Goal: Information Seeking & Learning: Learn about a topic

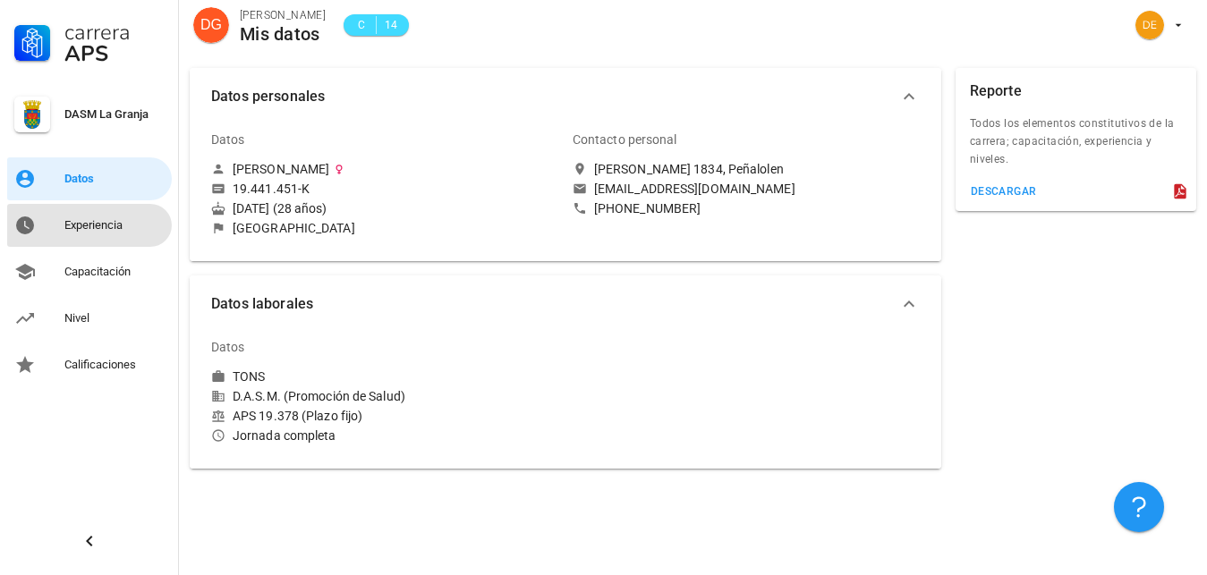
drag, startPoint x: 119, startPoint y: 226, endPoint x: 127, endPoint y: 206, distance: 22.1
click at [120, 223] on div "Experiencia" at bounding box center [114, 225] width 100 height 14
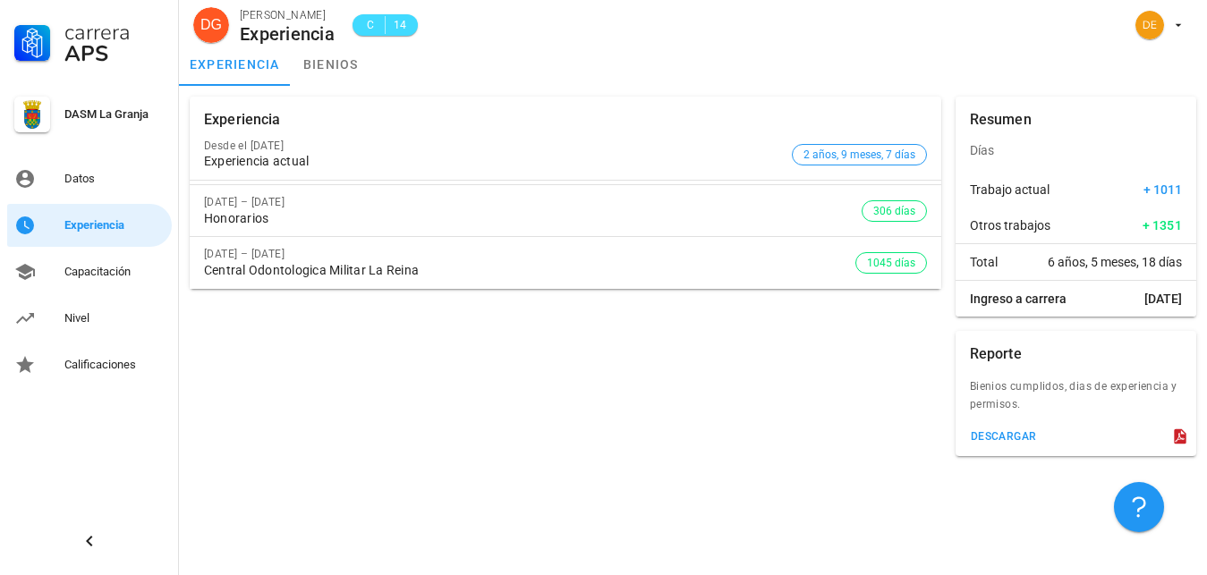
click at [221, 268] on div "Central Odontologica Militar La Reina" at bounding box center [530, 270] width 652 height 15
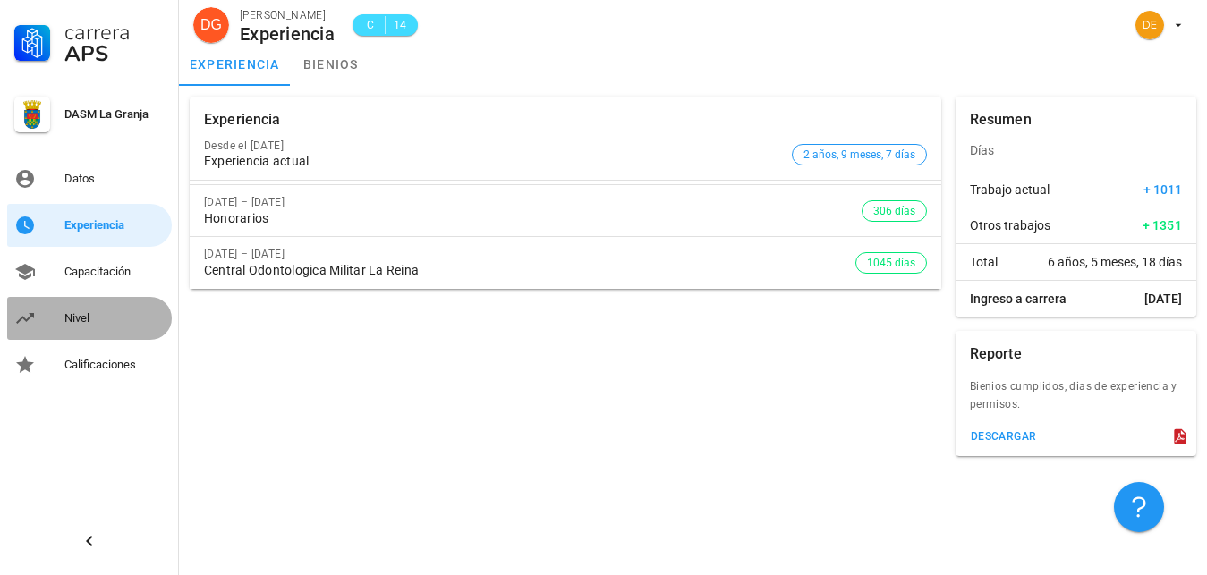
click at [87, 310] on div "Nivel" at bounding box center [114, 318] width 100 height 29
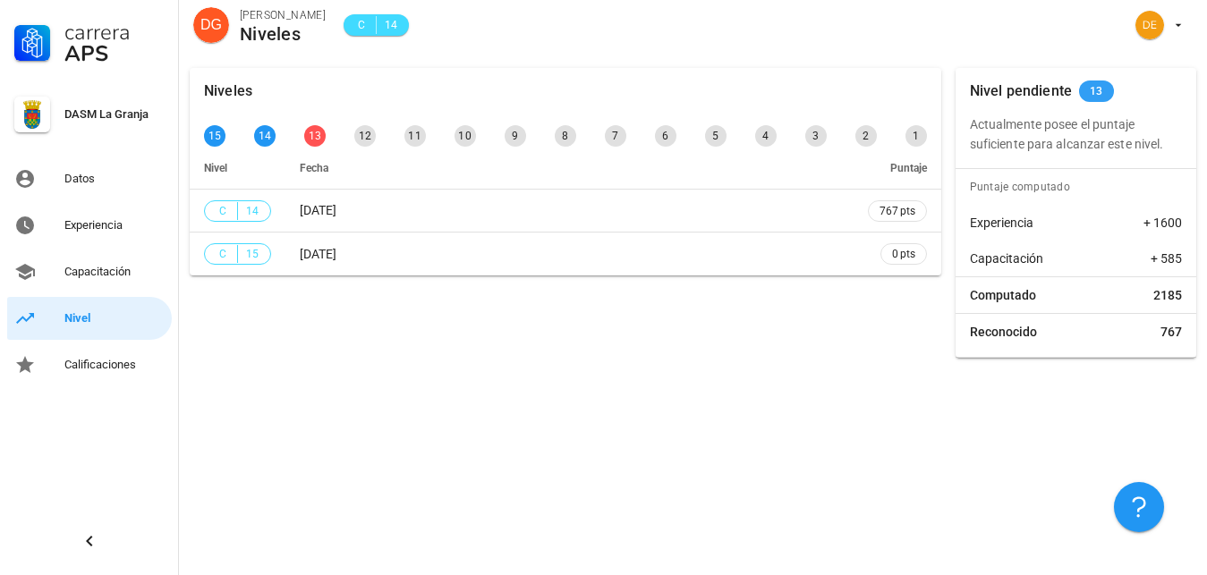
click at [1084, 89] on span "13" at bounding box center [1096, 91] width 35 height 21
click at [88, 354] on div "Calificaciones" at bounding box center [114, 365] width 100 height 29
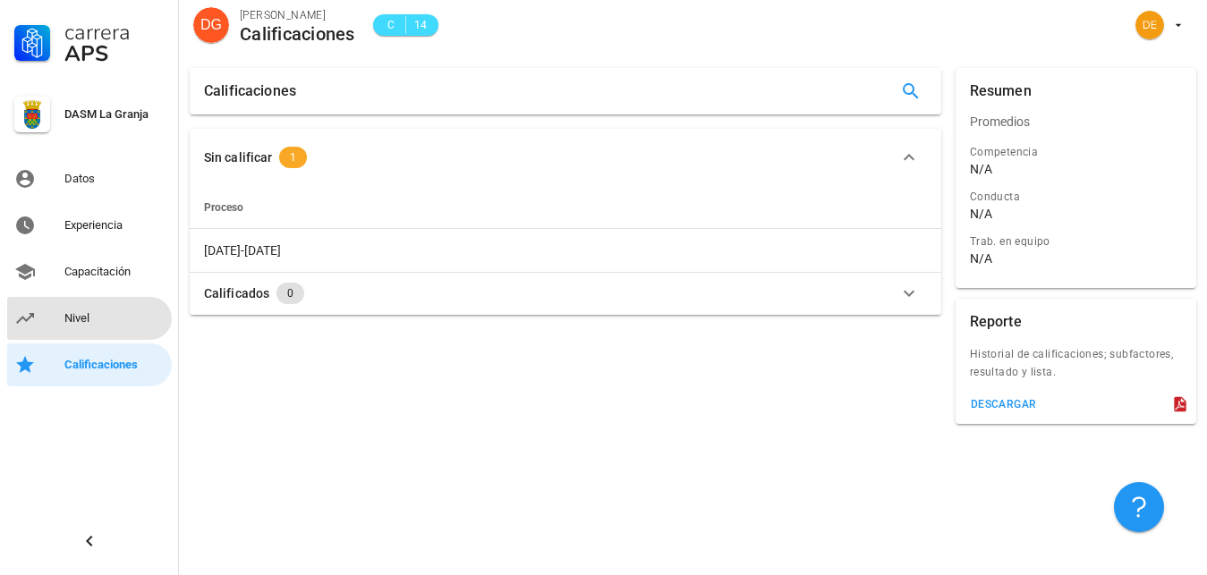
click at [76, 310] on div "Nivel" at bounding box center [114, 318] width 100 height 29
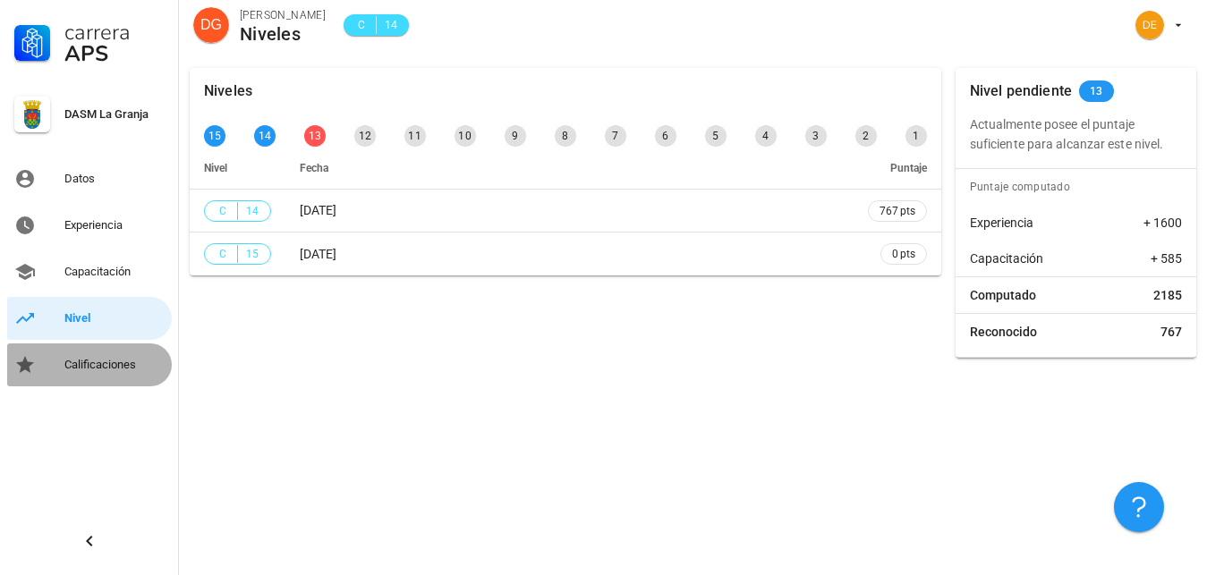
click at [101, 357] on div "Calificaciones" at bounding box center [114, 365] width 100 height 29
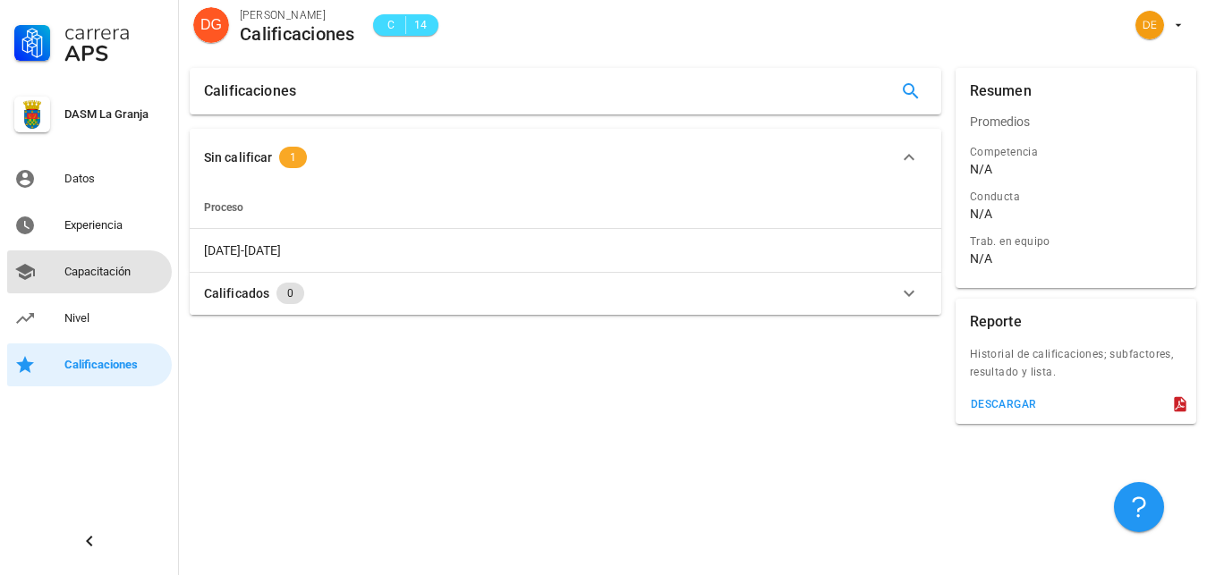
click at [57, 270] on link "Capacitación" at bounding box center [89, 272] width 165 height 43
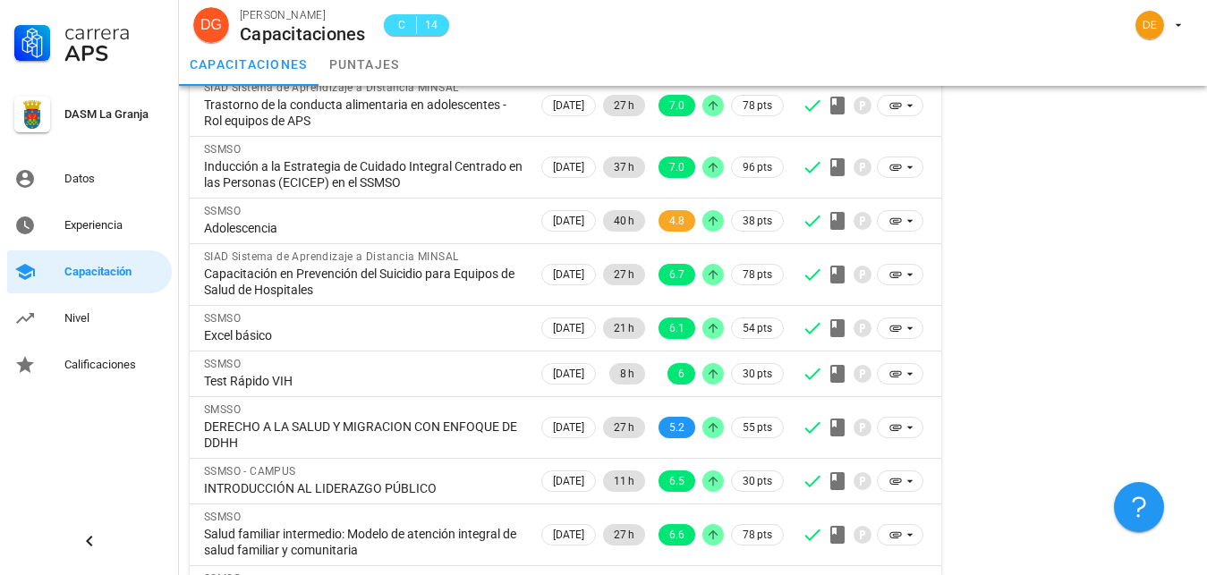
scroll to position [298, 0]
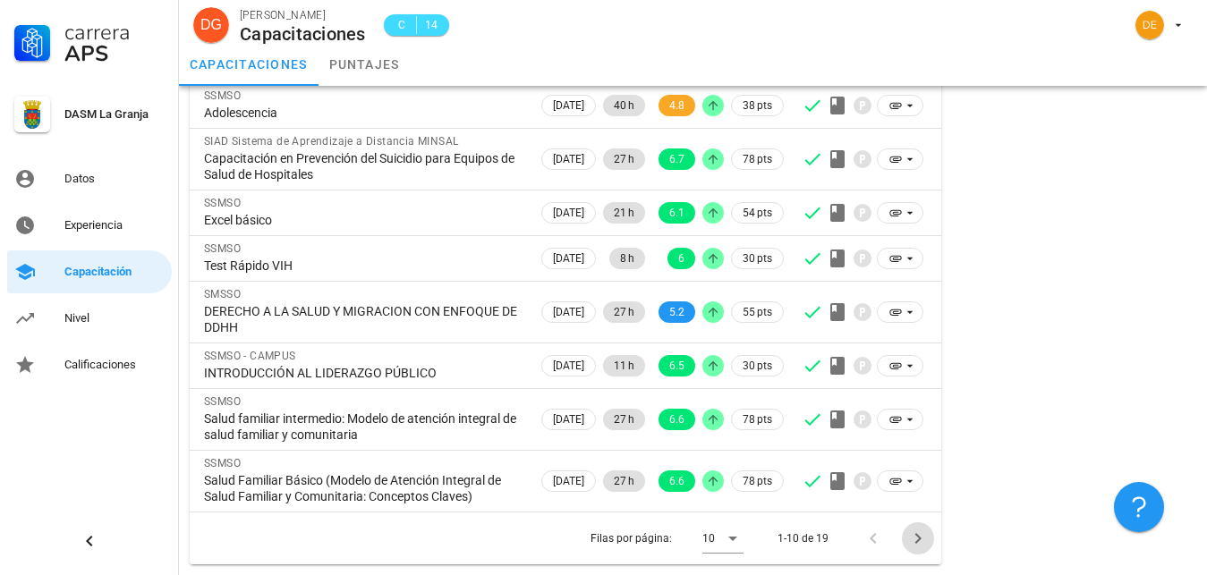
click at [916, 535] on icon "Página siguiente" at bounding box center [918, 538] width 6 height 11
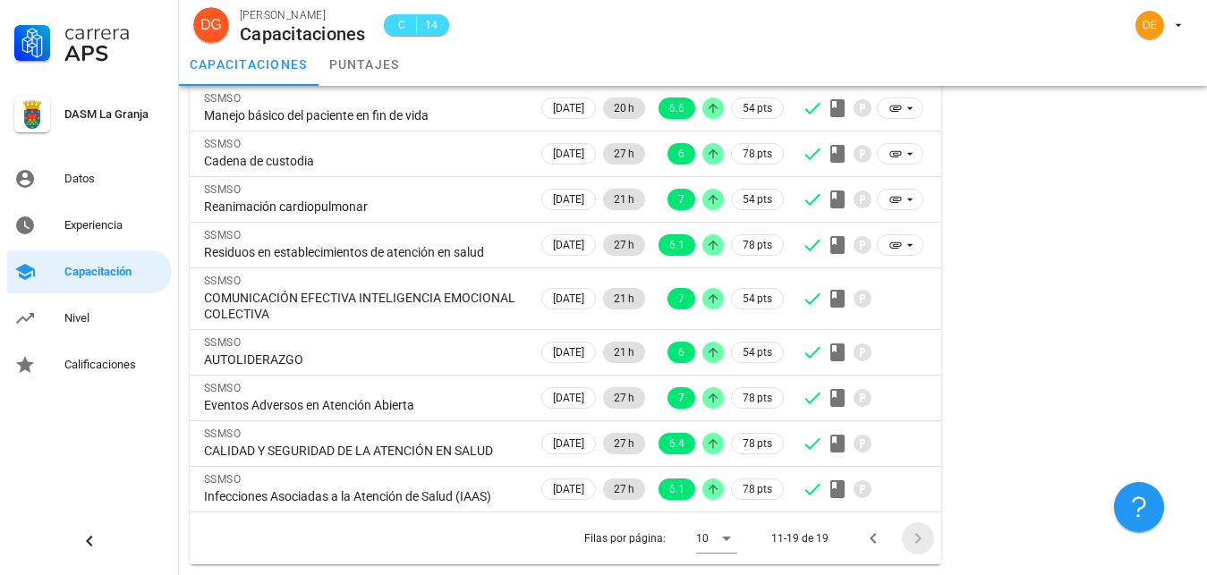
scroll to position [172, 0]
click at [866, 533] on icon "Página anterior" at bounding box center [873, 538] width 21 height 21
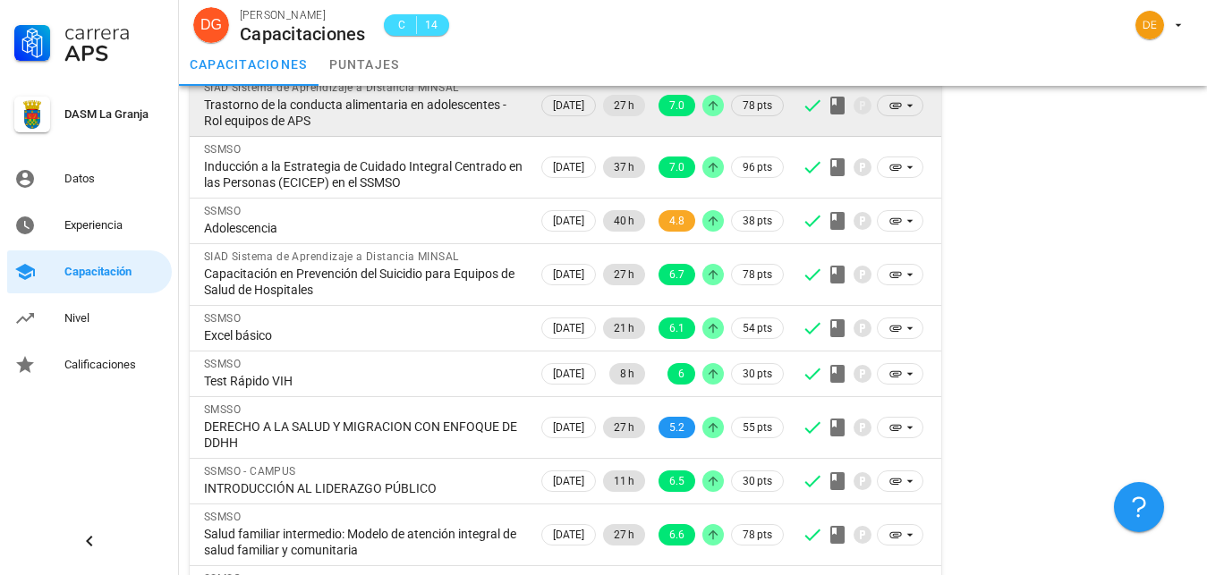
scroll to position [298, 0]
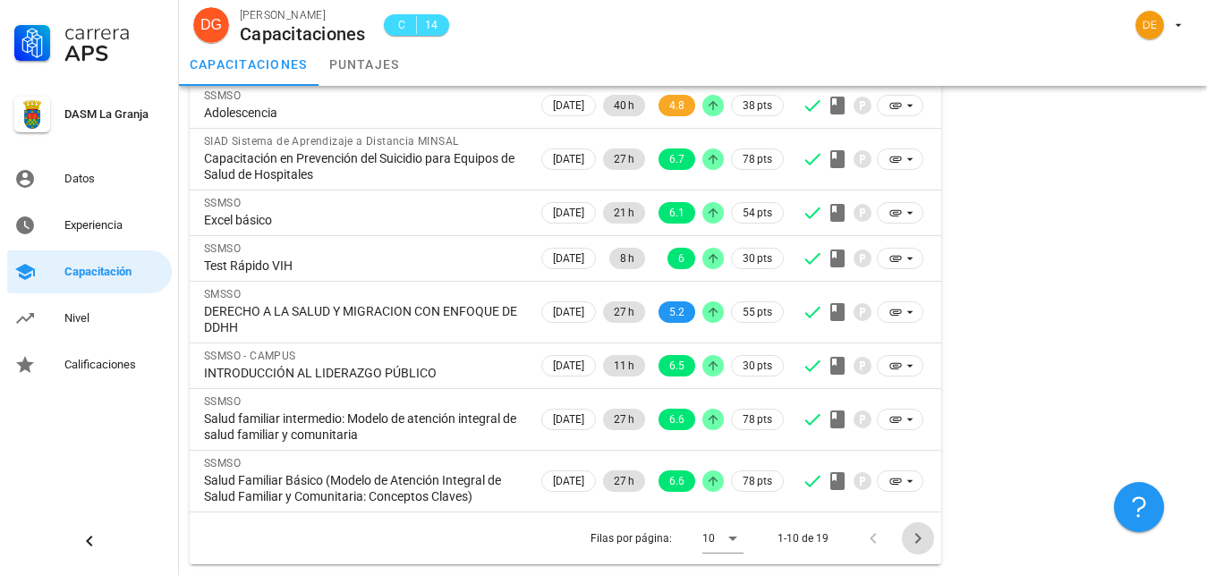
click at [923, 535] on icon "Página siguiente" at bounding box center [918, 538] width 21 height 21
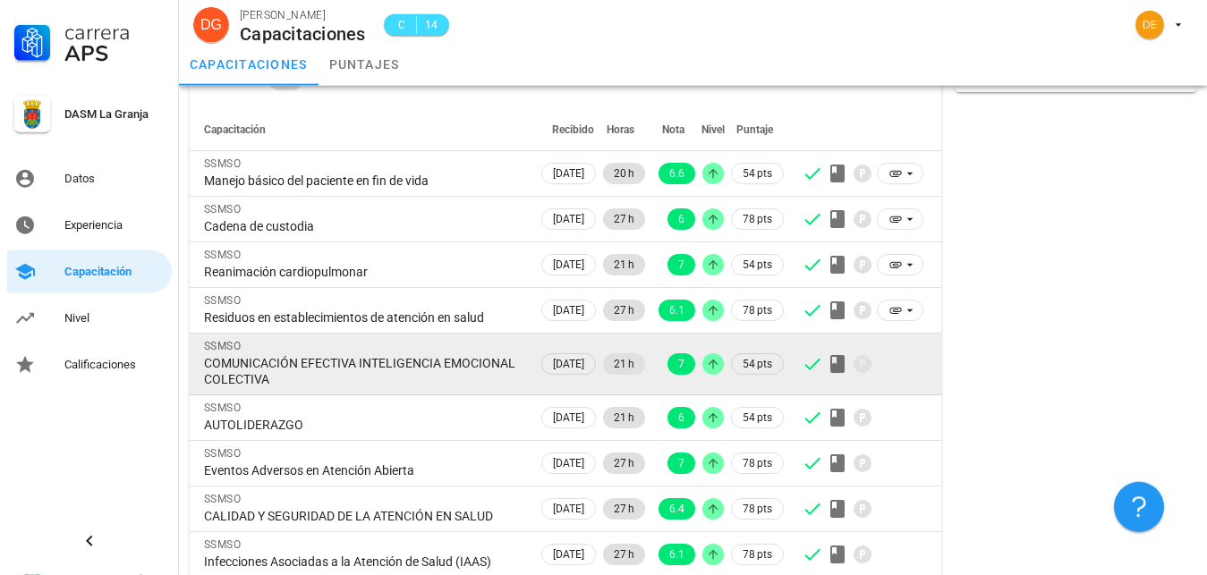
scroll to position [172, 0]
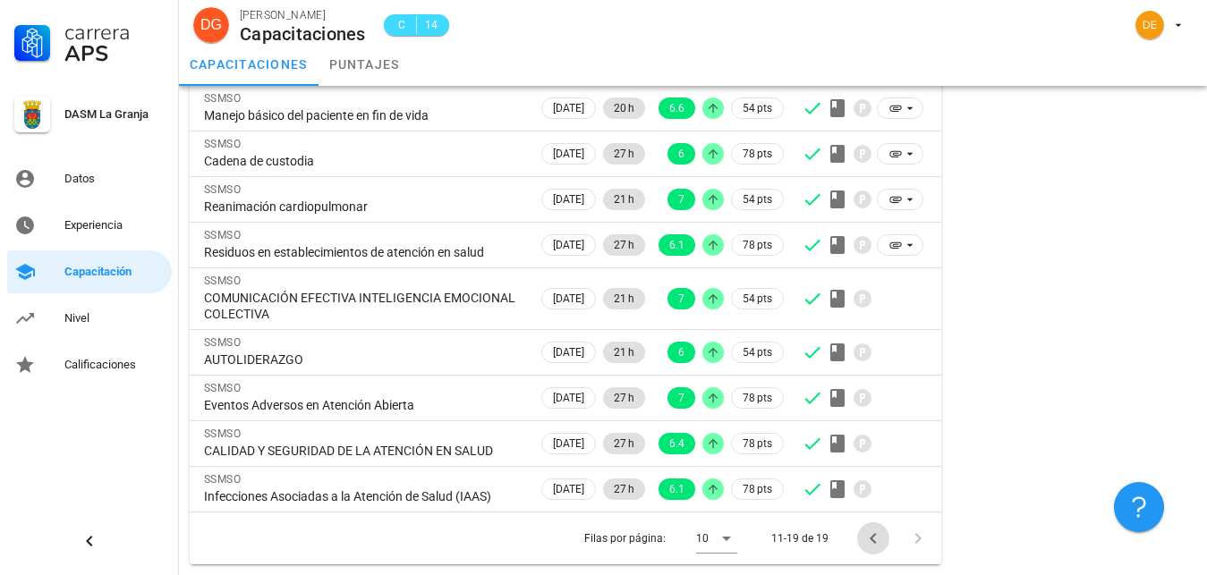
click at [869, 536] on icon "Página anterior" at bounding box center [873, 538] width 21 height 21
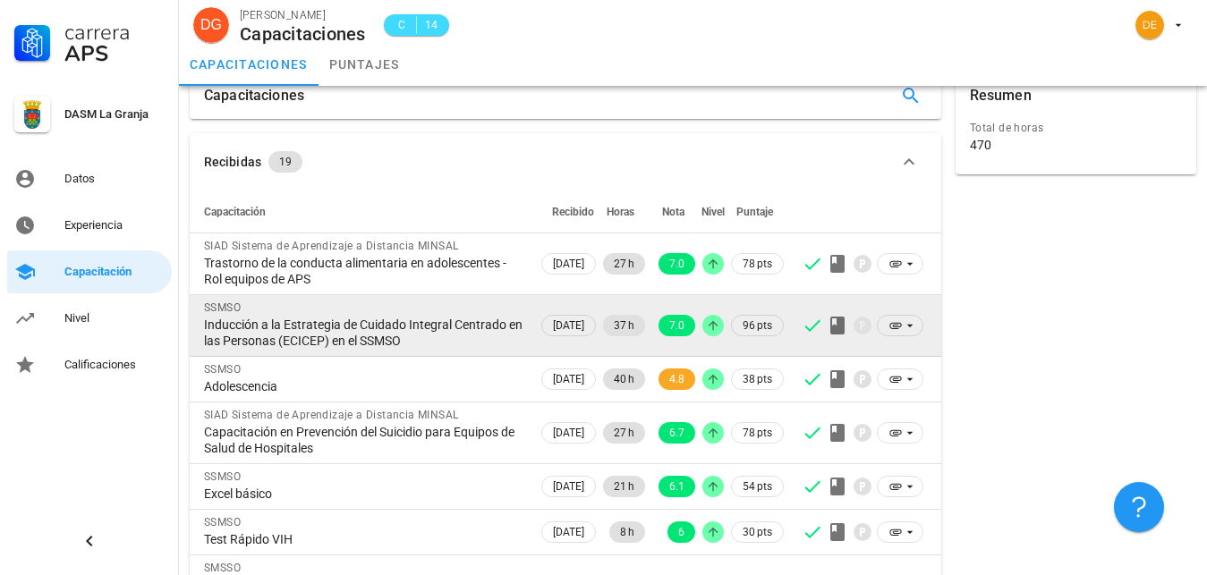
scroll to position [298, 0]
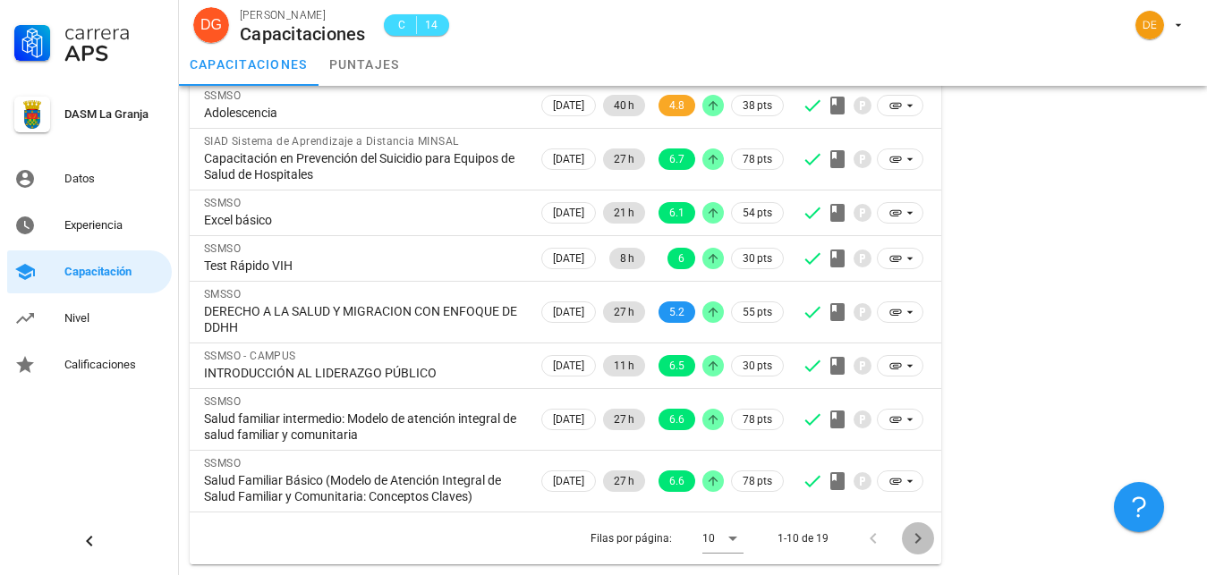
click at [918, 537] on icon "Página siguiente" at bounding box center [918, 538] width 6 height 11
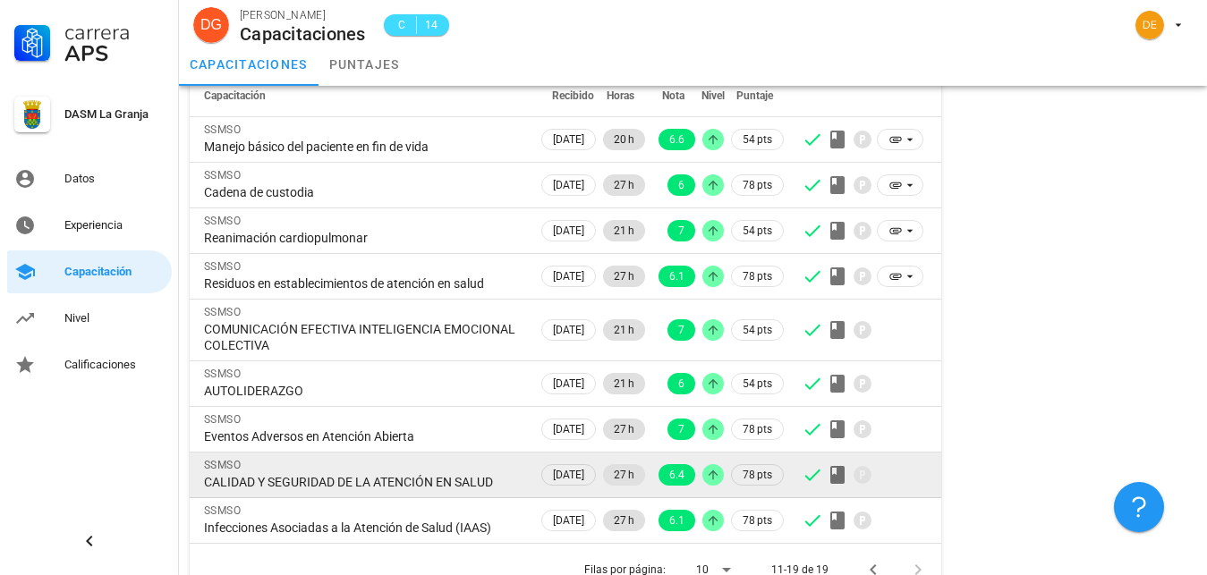
scroll to position [172, 0]
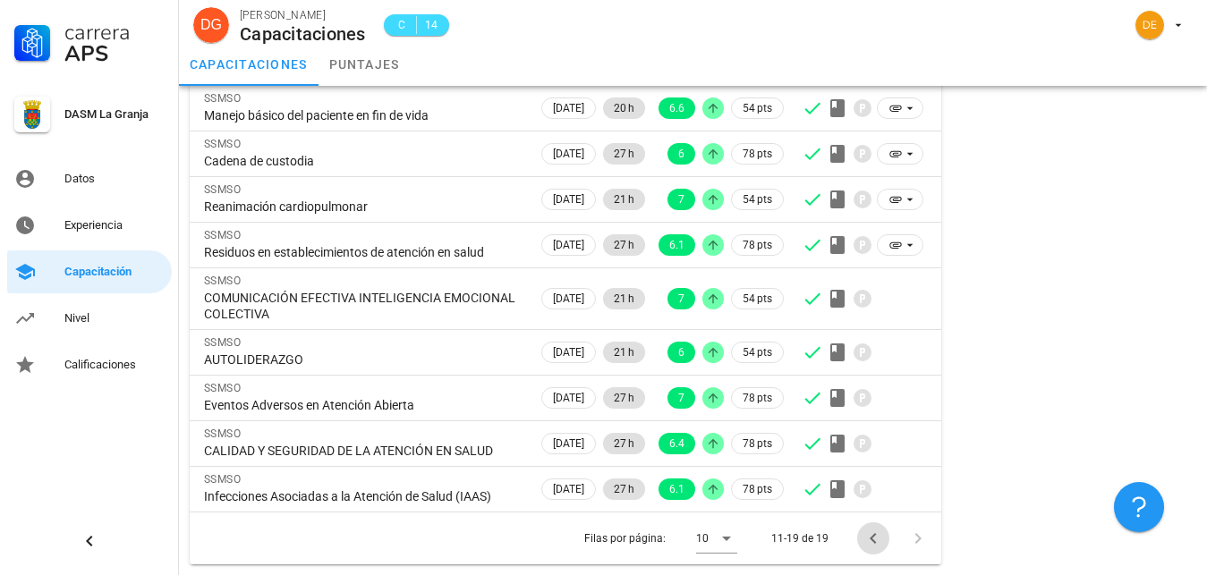
click at [869, 537] on icon "Página anterior" at bounding box center [873, 538] width 21 height 21
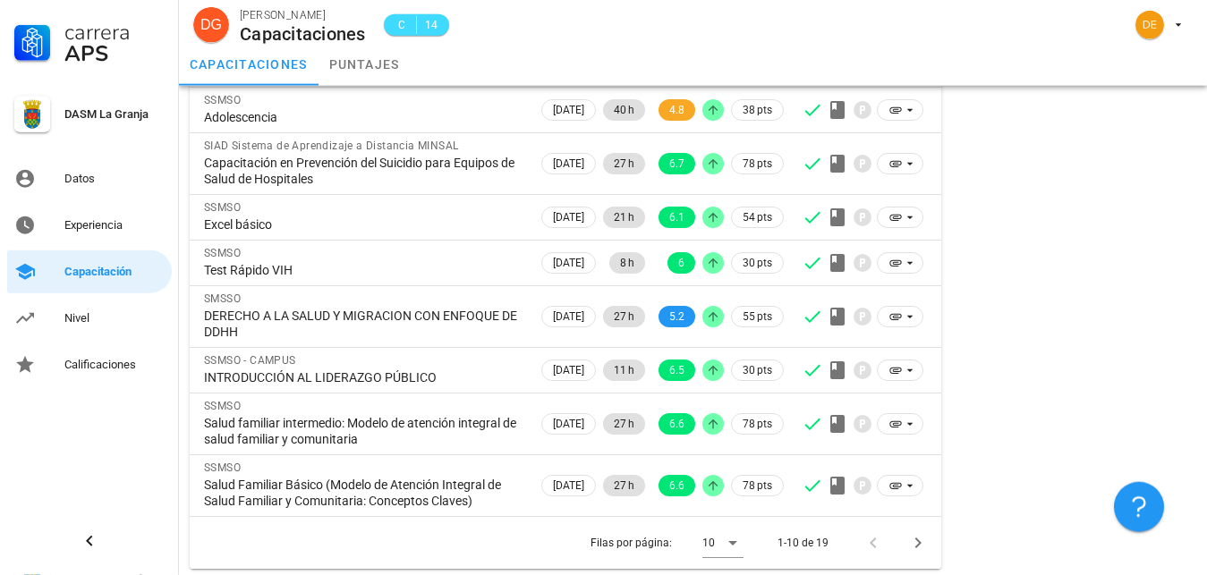
scroll to position [298, 0]
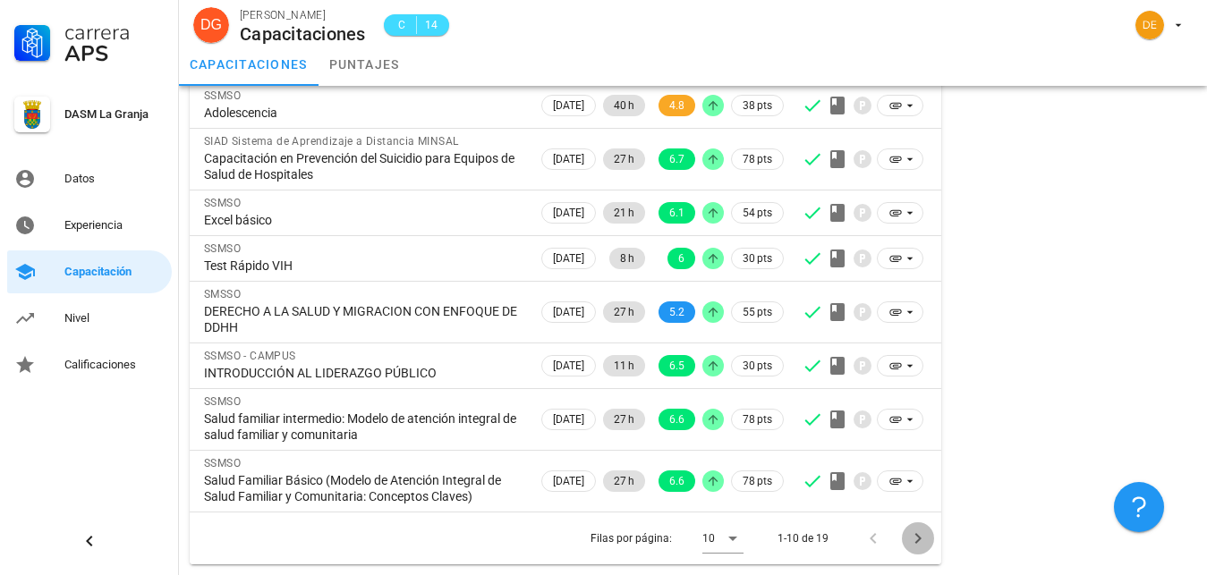
click at [918, 543] on icon "Página siguiente" at bounding box center [918, 538] width 21 height 21
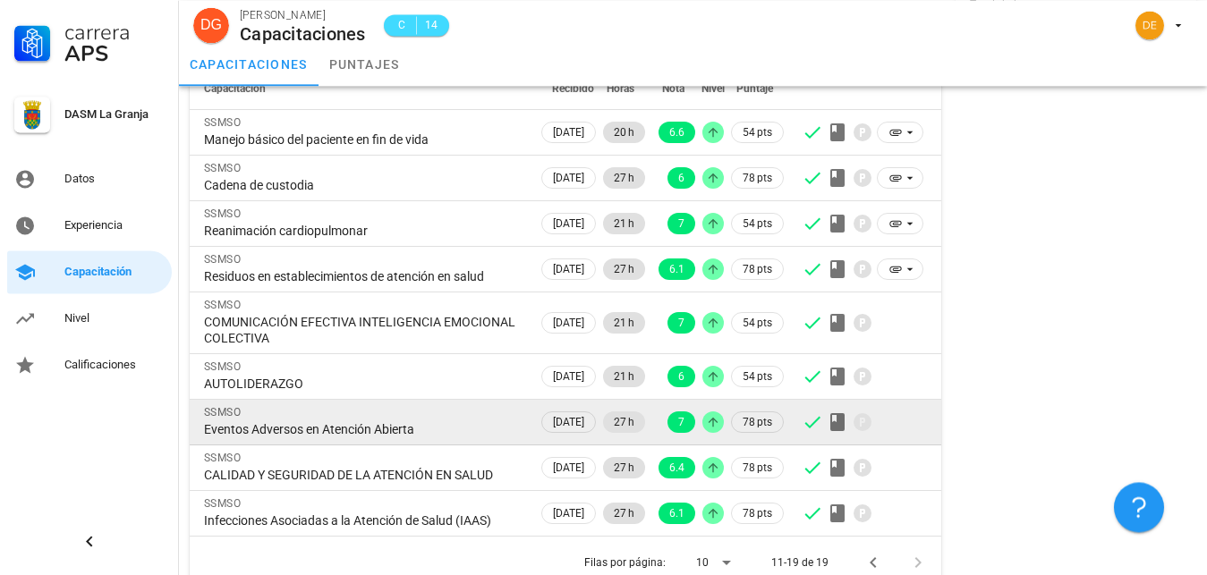
scroll to position [172, 0]
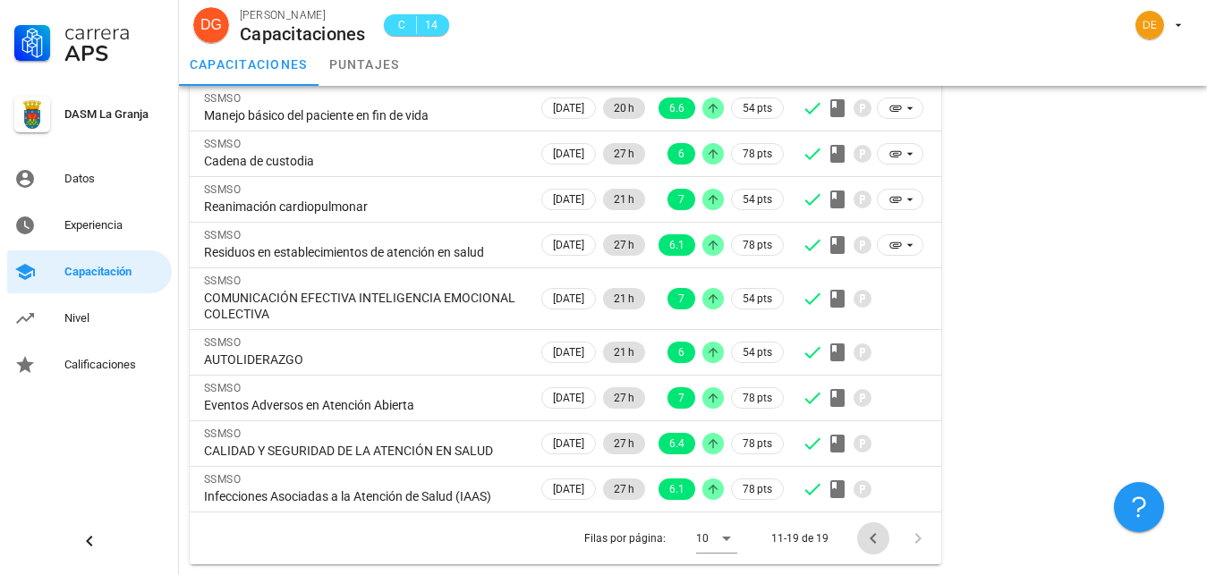
click at [870, 537] on icon "Página anterior" at bounding box center [873, 538] width 21 height 21
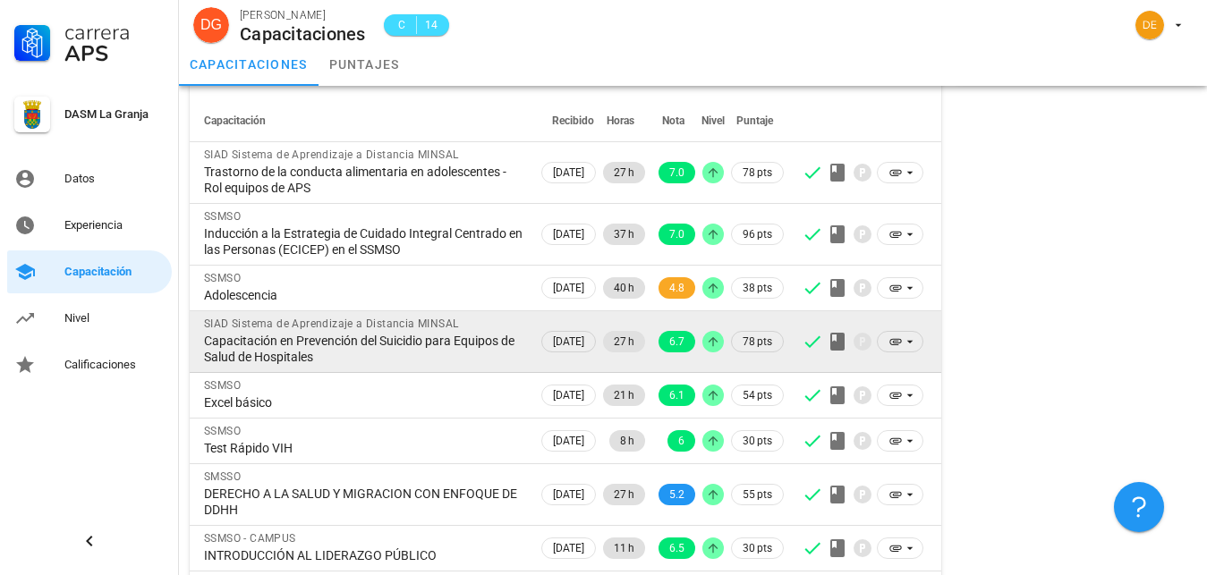
scroll to position [0, 0]
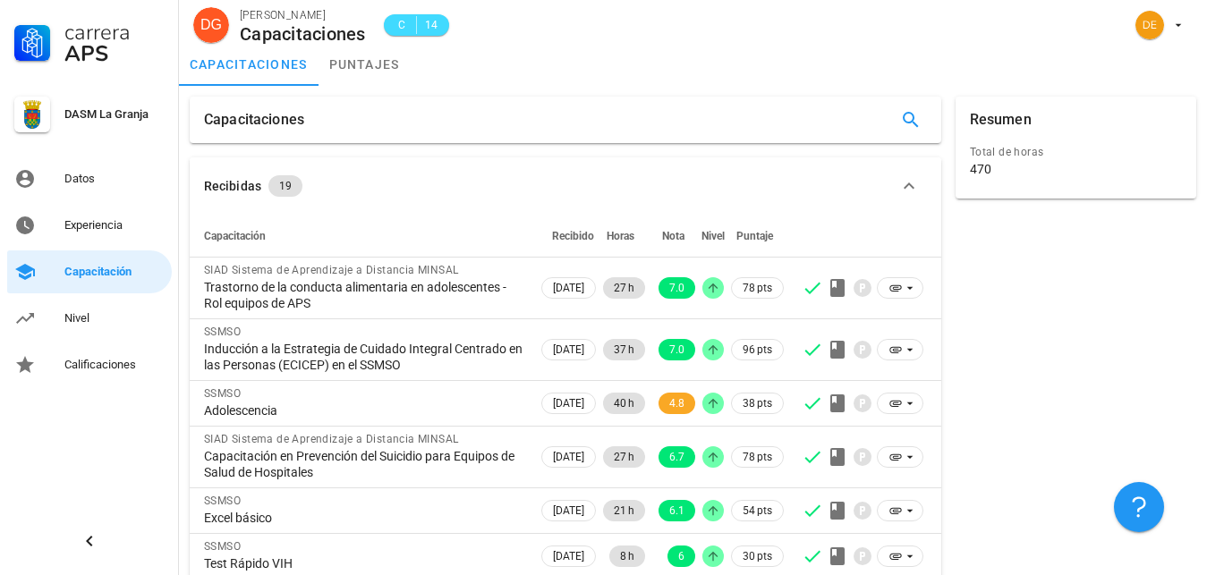
click at [1019, 379] on div "Resumen Total de horas 470" at bounding box center [1076, 479] width 255 height 780
click at [678, 70] on div "capacitaciones puntajes" at bounding box center [693, 64] width 1028 height 43
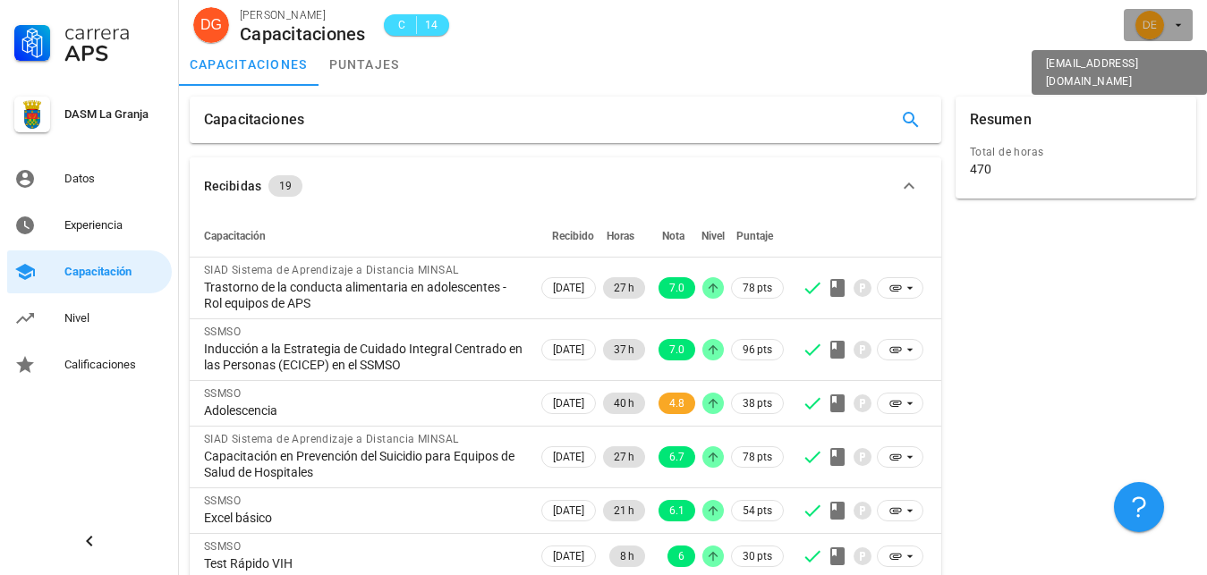
click at [1174, 24] on icon "button" at bounding box center [1179, 25] width 14 height 14
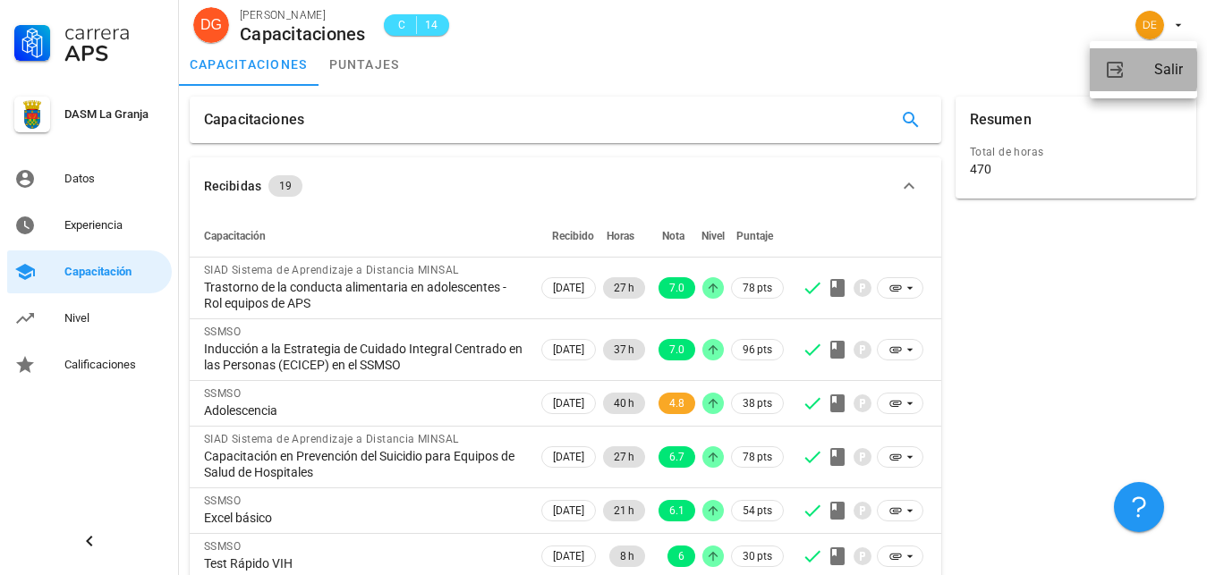
click at [1176, 71] on div "Salir" at bounding box center [1169, 70] width 29 height 36
